Goal: Task Accomplishment & Management: Use online tool/utility

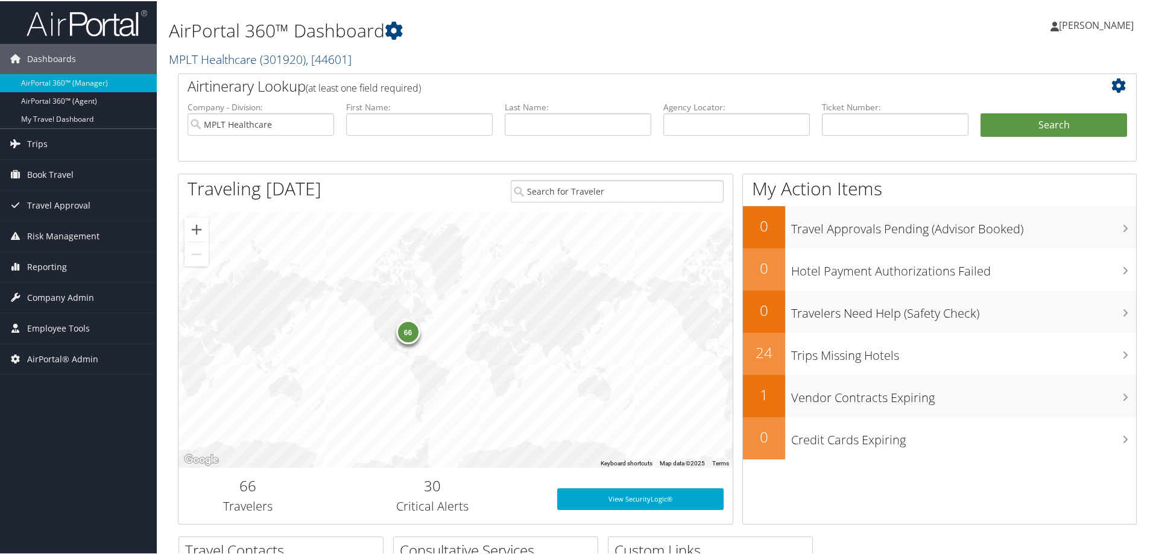
click at [209, 50] on link "MPLT Healthcare ( 301920 ) , [ 44601 ]" at bounding box center [260, 58] width 183 height 16
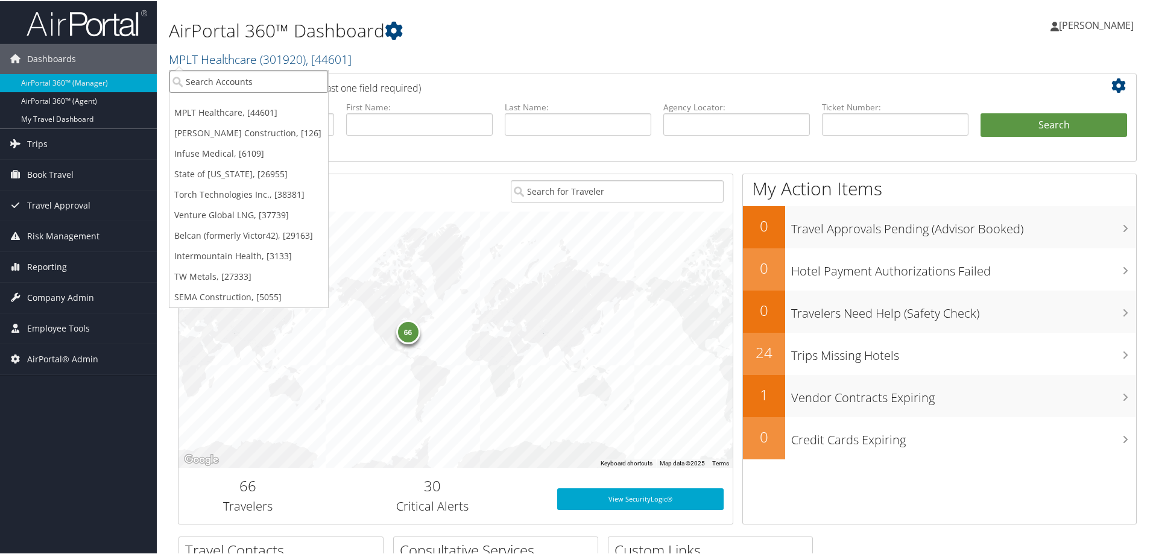
click at [222, 80] on input "search" at bounding box center [248, 80] width 159 height 22
type input "carollo"
click at [220, 81] on input "carollo" at bounding box center [248, 80] width 159 height 22
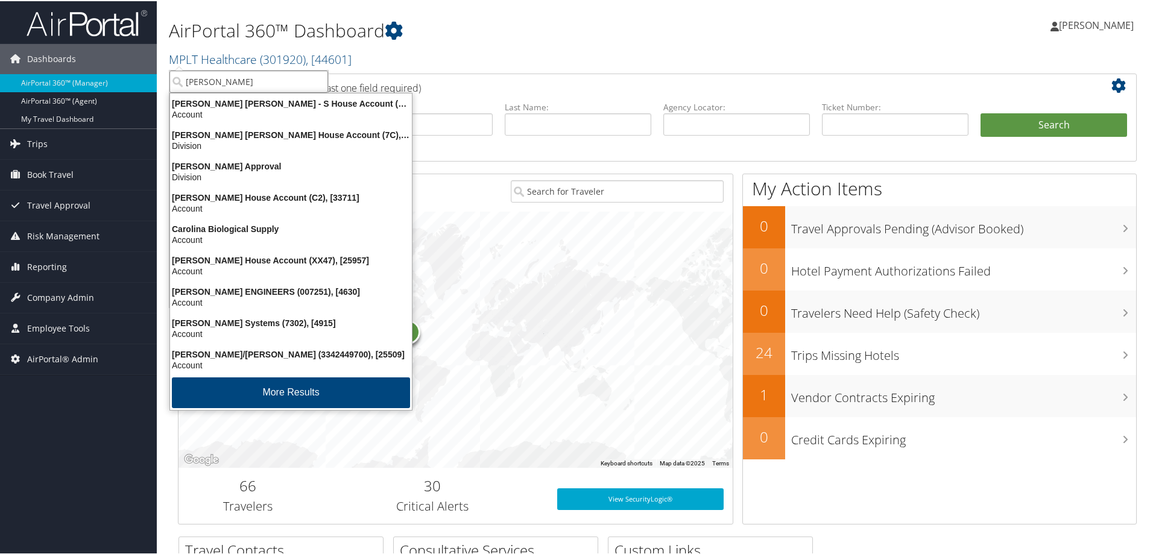
type input "carollo"
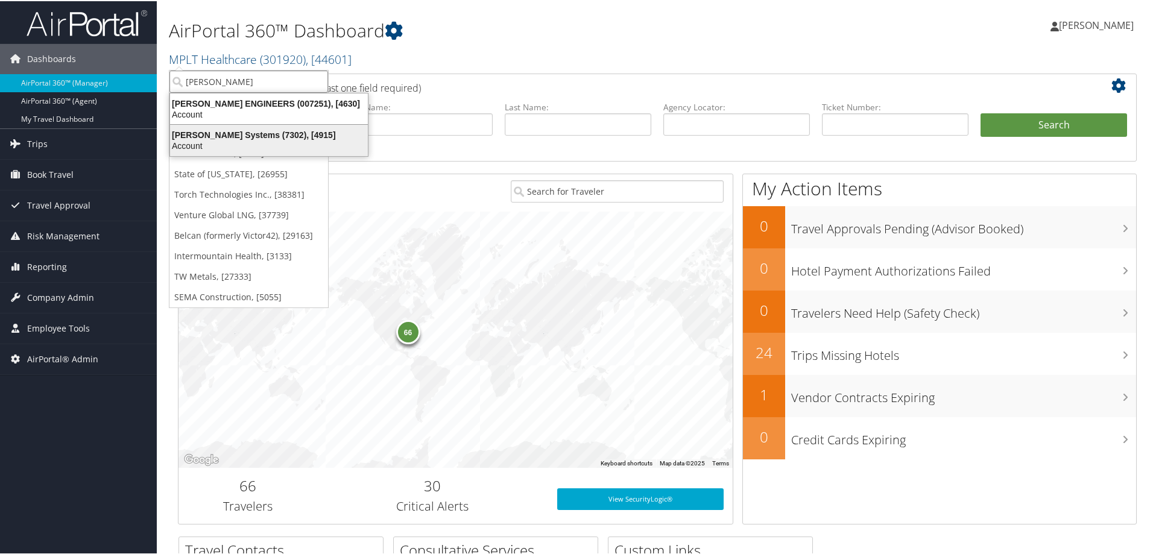
click at [204, 133] on div "Carollo Systems (7302), [4915]" at bounding box center [269, 133] width 212 height 11
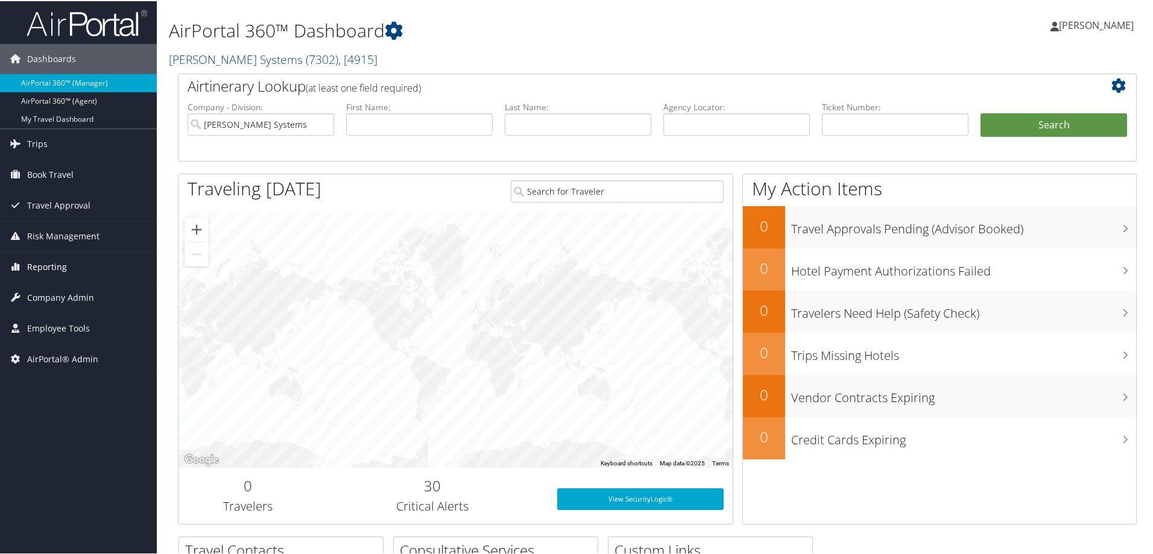
click at [39, 267] on span "Reporting" at bounding box center [47, 266] width 40 height 30
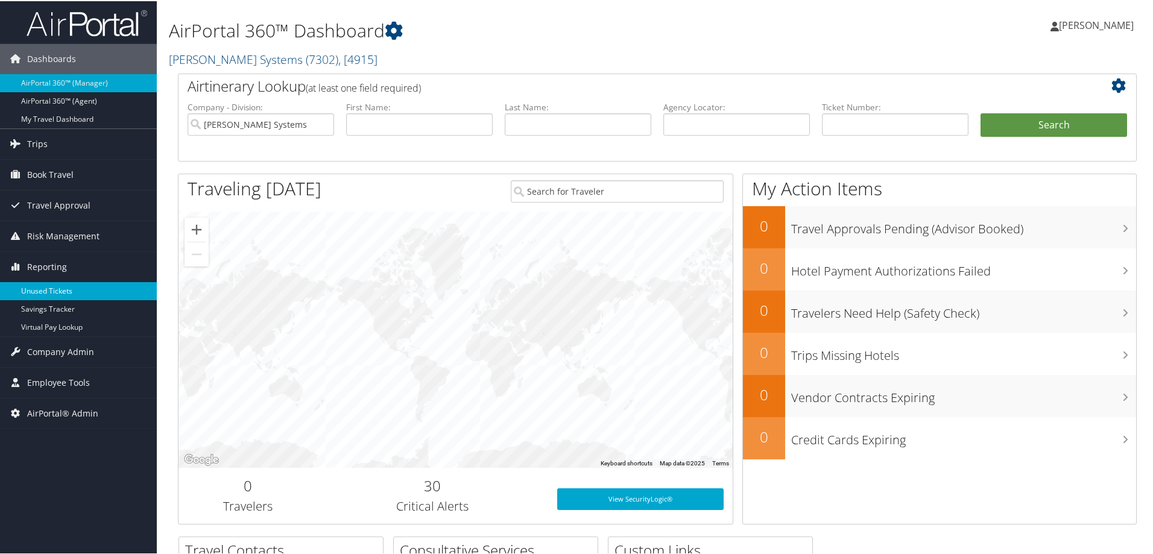
click at [63, 289] on link "Unused Tickets" at bounding box center [78, 290] width 157 height 18
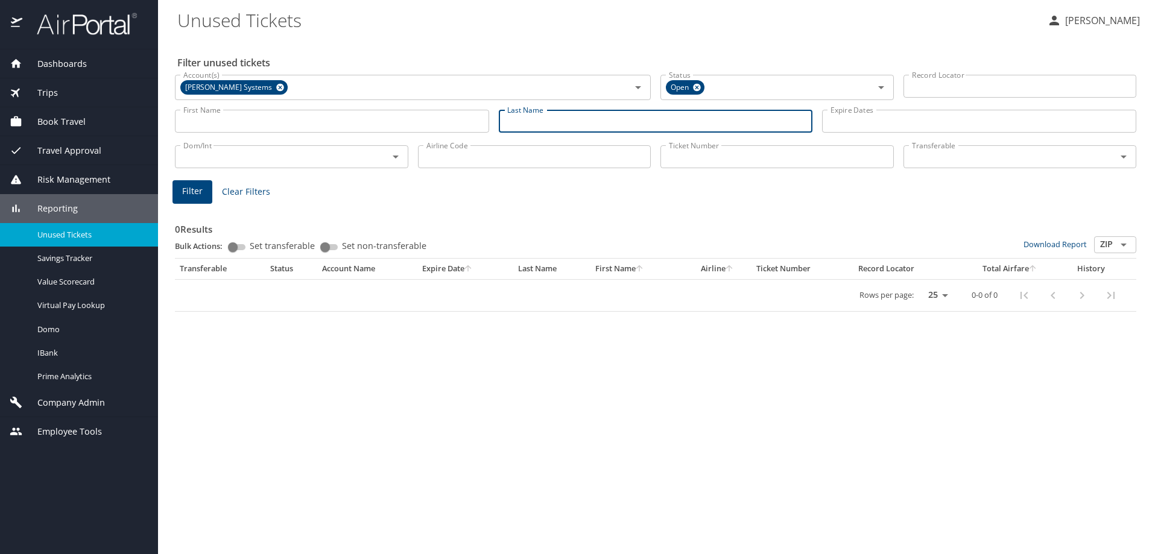
click at [510, 120] on input "Last Name" at bounding box center [656, 121] width 314 height 23
type input "barksdale"
click at [260, 125] on input "First Name" at bounding box center [332, 121] width 314 height 23
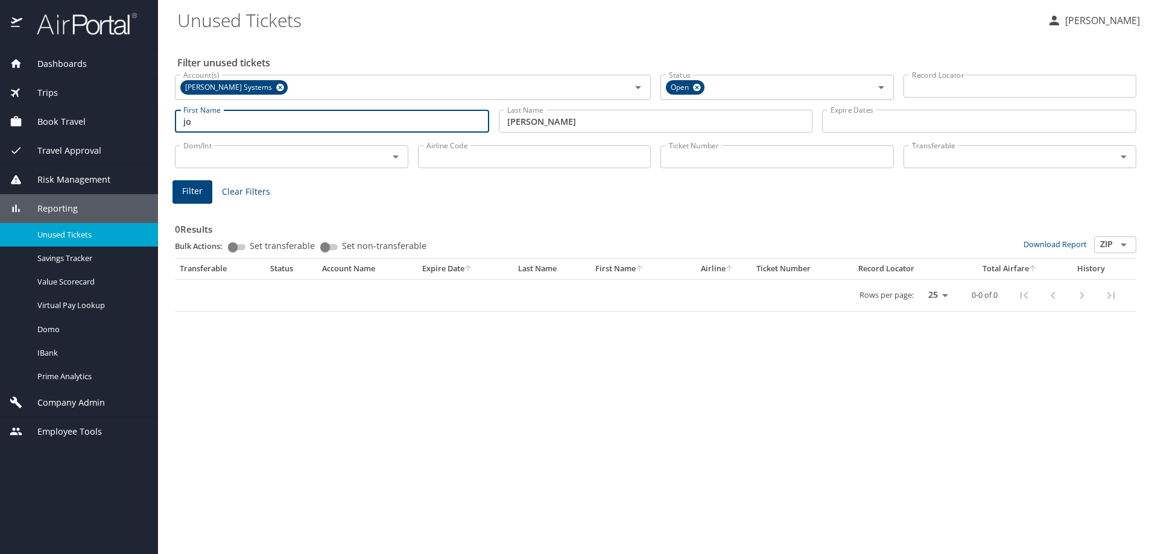
type input "j"
type input "jospeh"
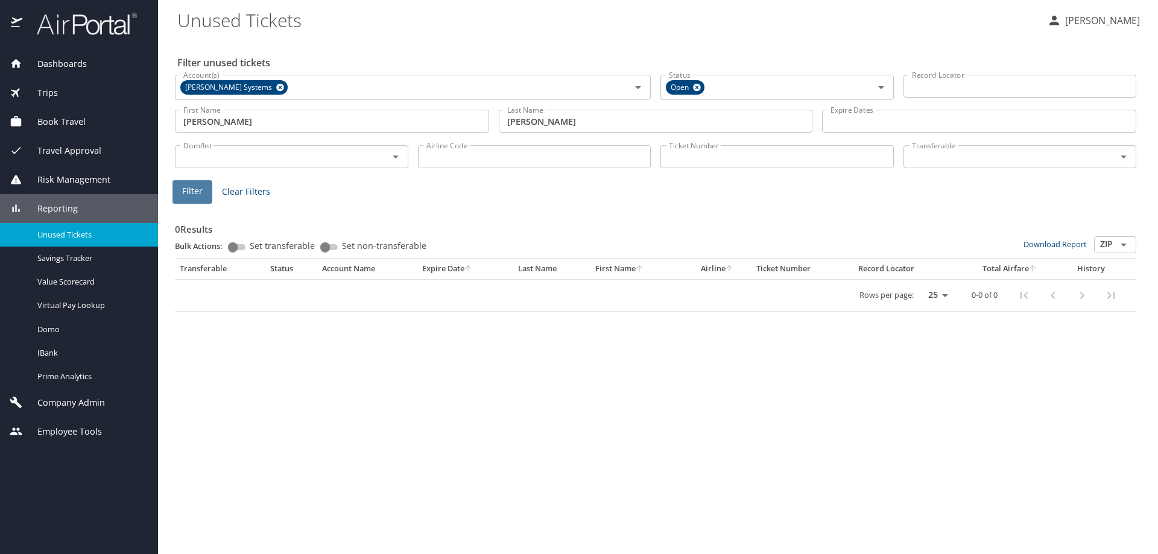
click at [202, 190] on button "Filter" at bounding box center [193, 192] width 40 height 24
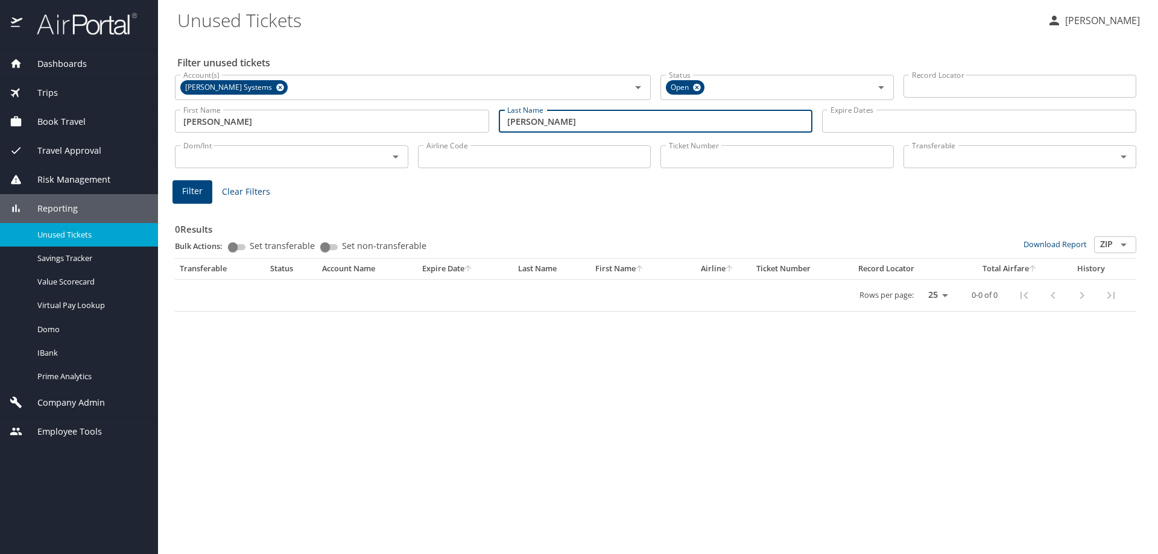
click at [558, 119] on input "barksdale" at bounding box center [656, 121] width 314 height 23
